Goal: Check status: Check status

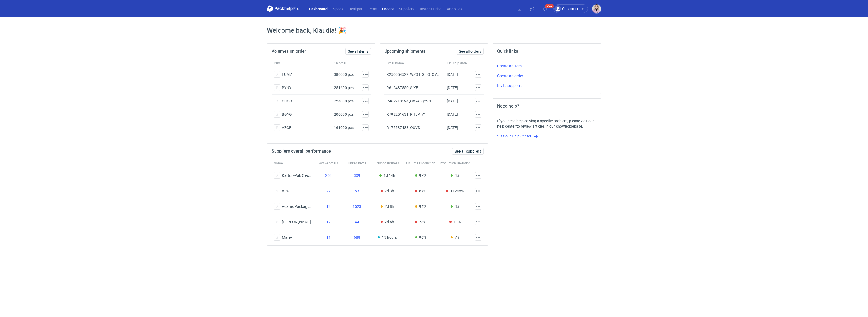
click at [389, 9] on link "Orders" at bounding box center [388, 8] width 17 height 7
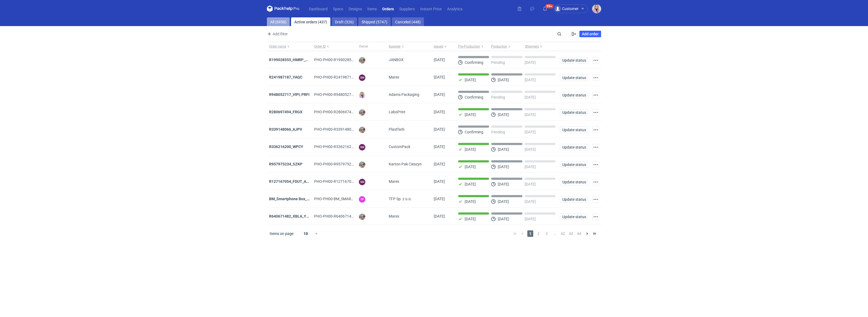
click at [283, 23] on link "All (6958)" at bounding box center [278, 21] width 23 height 9
click at [560, 35] on input "Search" at bounding box center [536, 34] width 54 height 7
click at [561, 35] on input "Search" at bounding box center [536, 34] width 54 height 7
paste input "DMST"
type input "DMST"
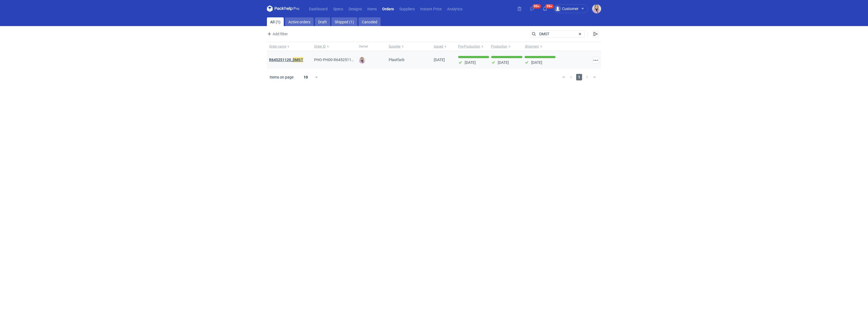
click at [290, 58] on strong "R645251120_ DMST" at bounding box center [286, 60] width 34 height 6
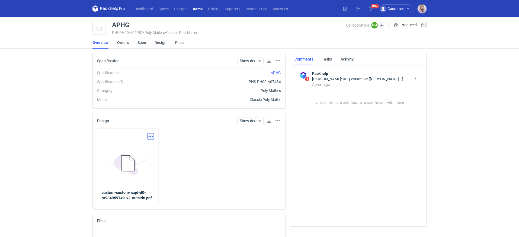
click at [149, 136] on button "button" at bounding box center [151, 136] width 7 height 7
click at [135, 145] on link "Download design part" at bounding box center [127, 148] width 50 height 9
